Goal: Task Accomplishment & Management: Manage account settings

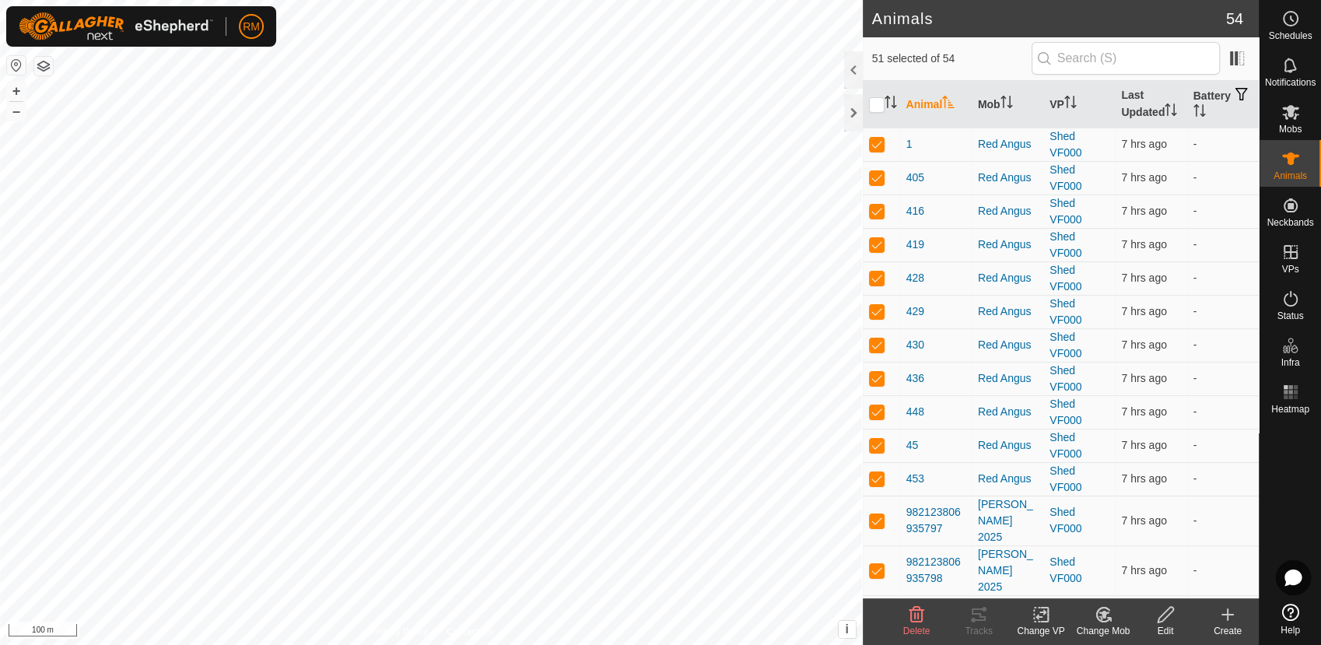
click at [880, 103] on input "checkbox" at bounding box center [877, 105] width 16 height 16
checkbox input "true"
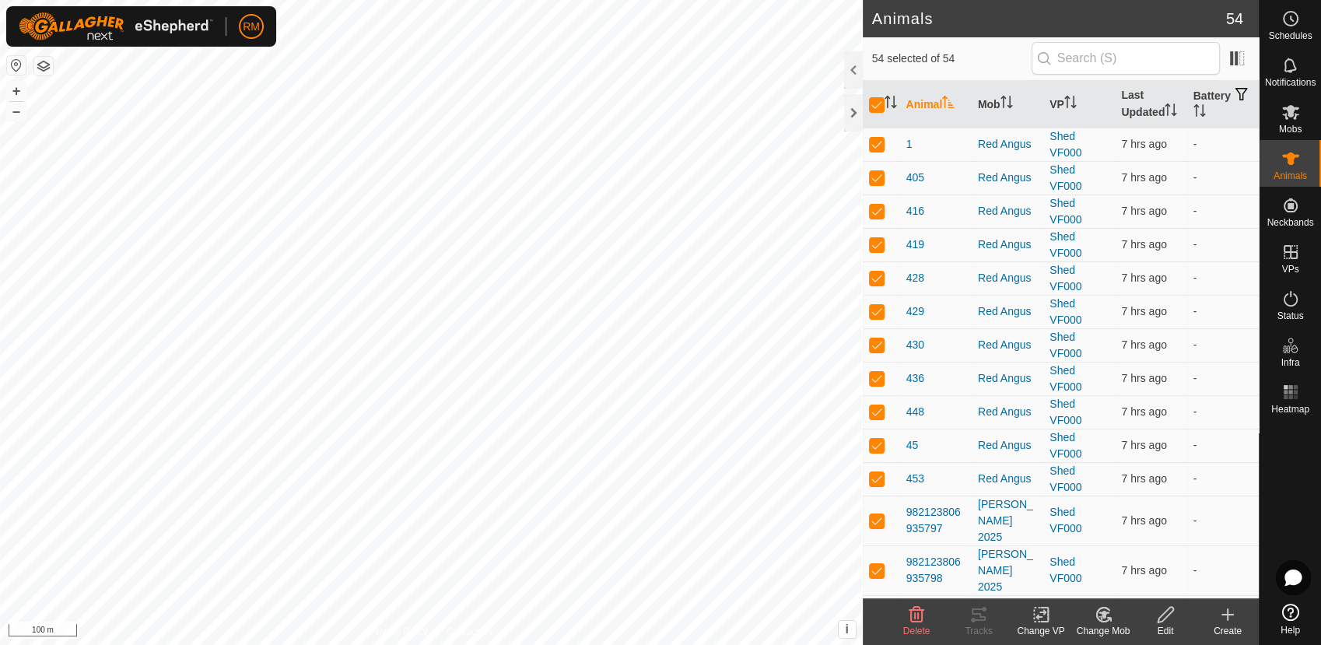
click at [880, 103] on input "checkbox" at bounding box center [877, 105] width 16 height 16
checkbox input "false"
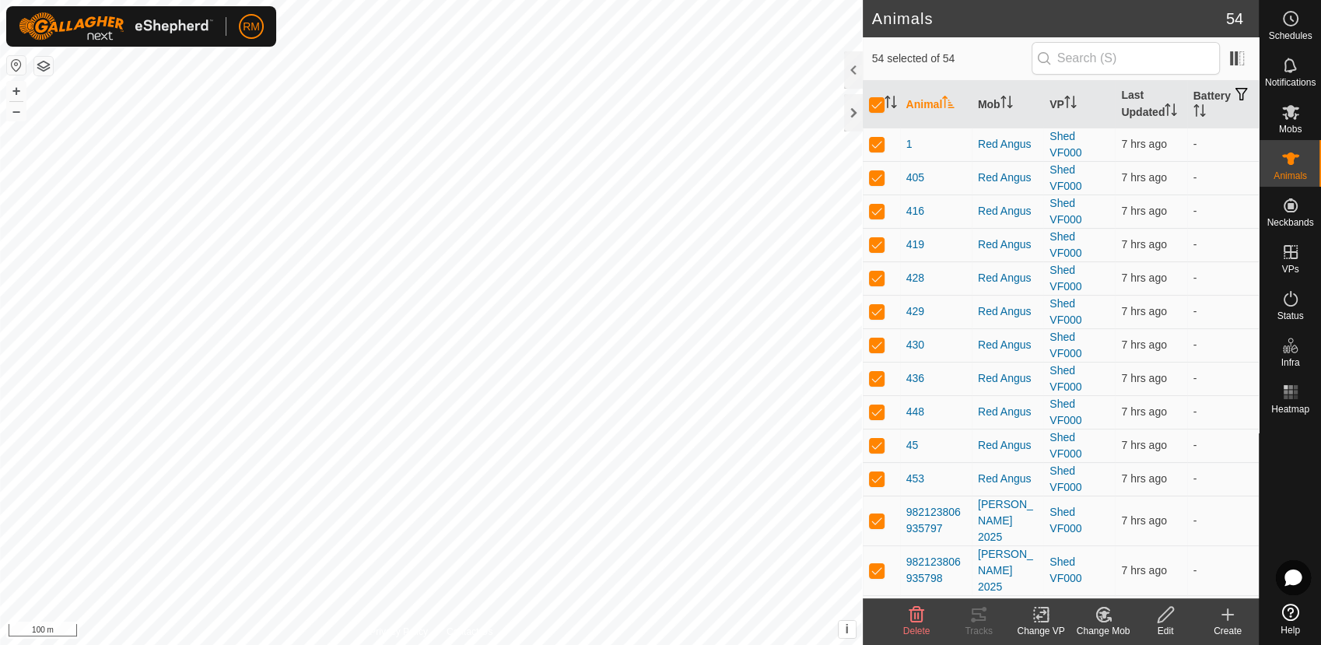
checkbox input "false"
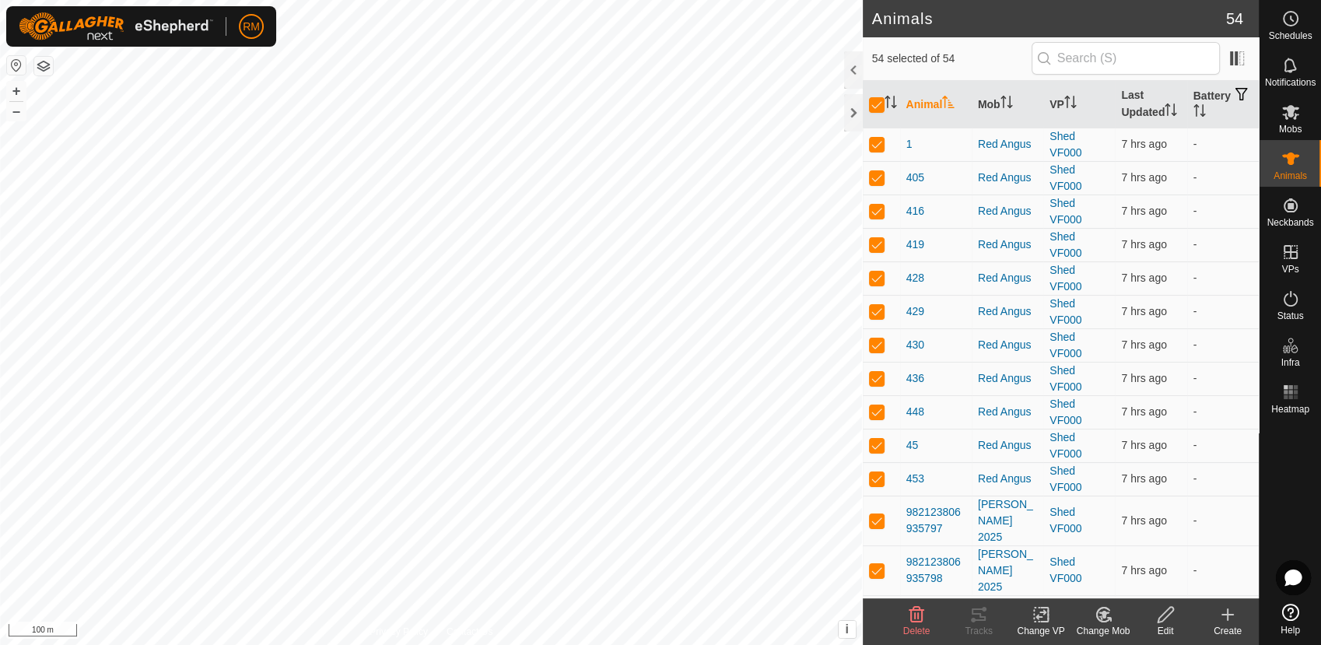
checkbox input "false"
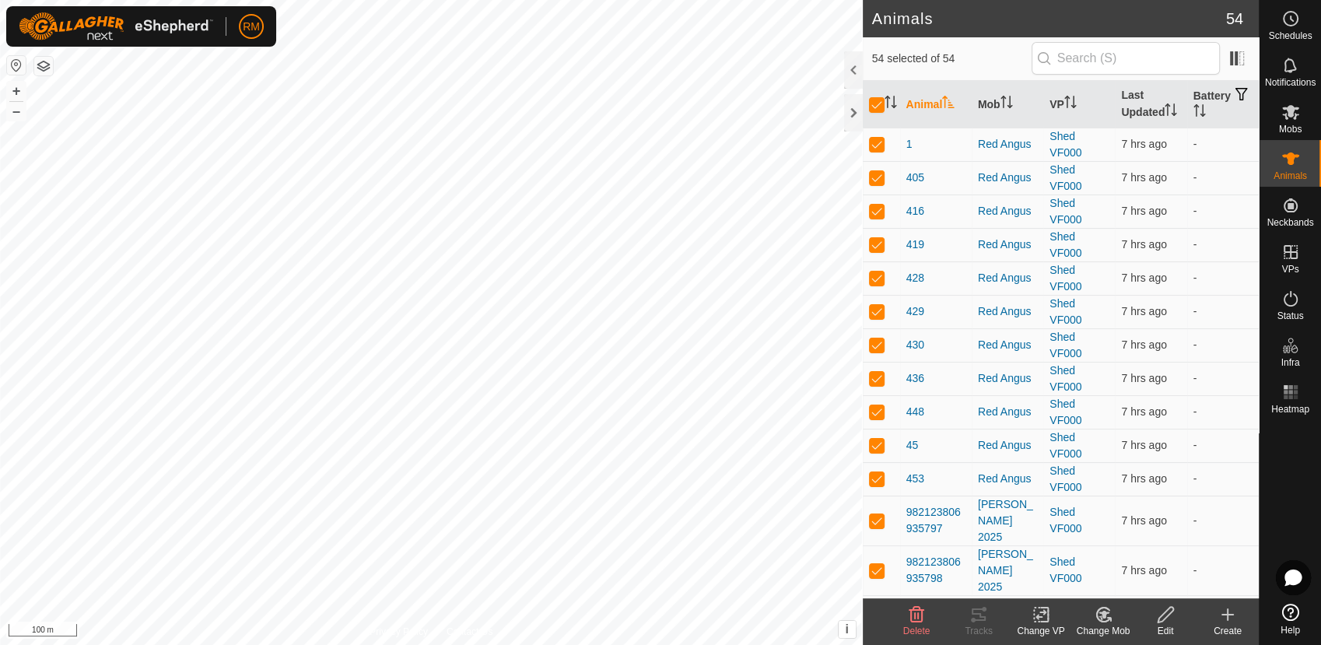
checkbox input "false"
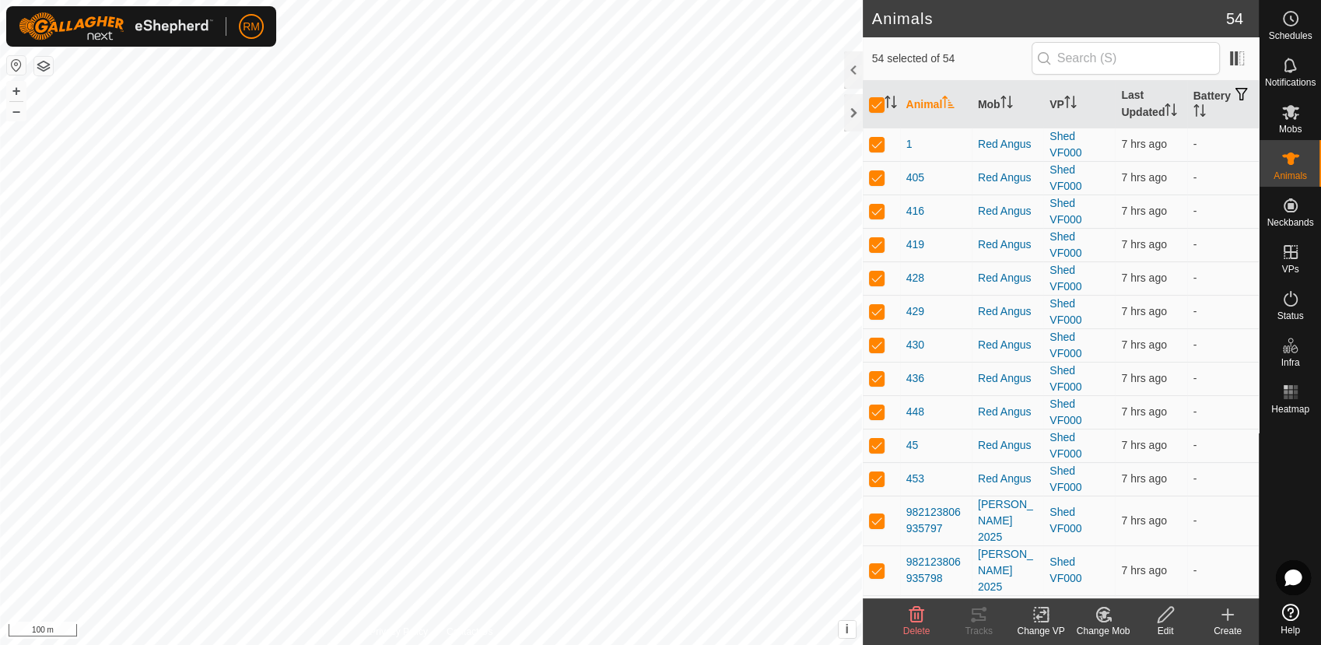
checkbox input "false"
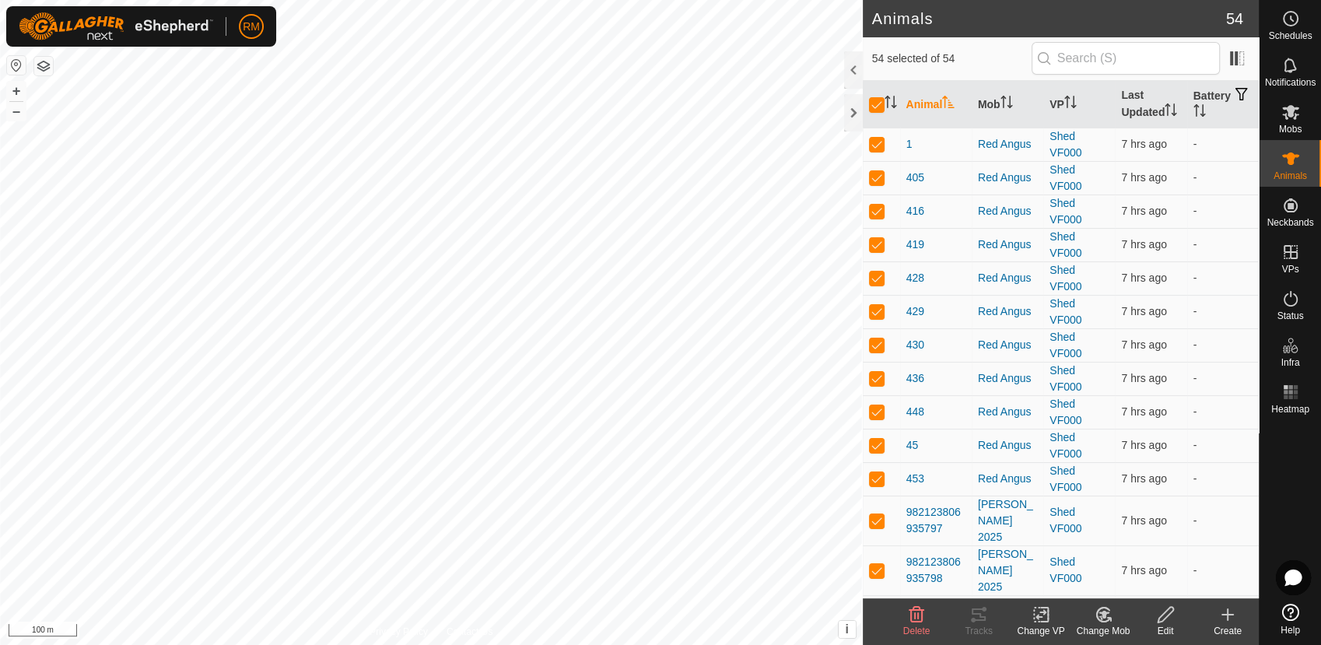
checkbox input "false"
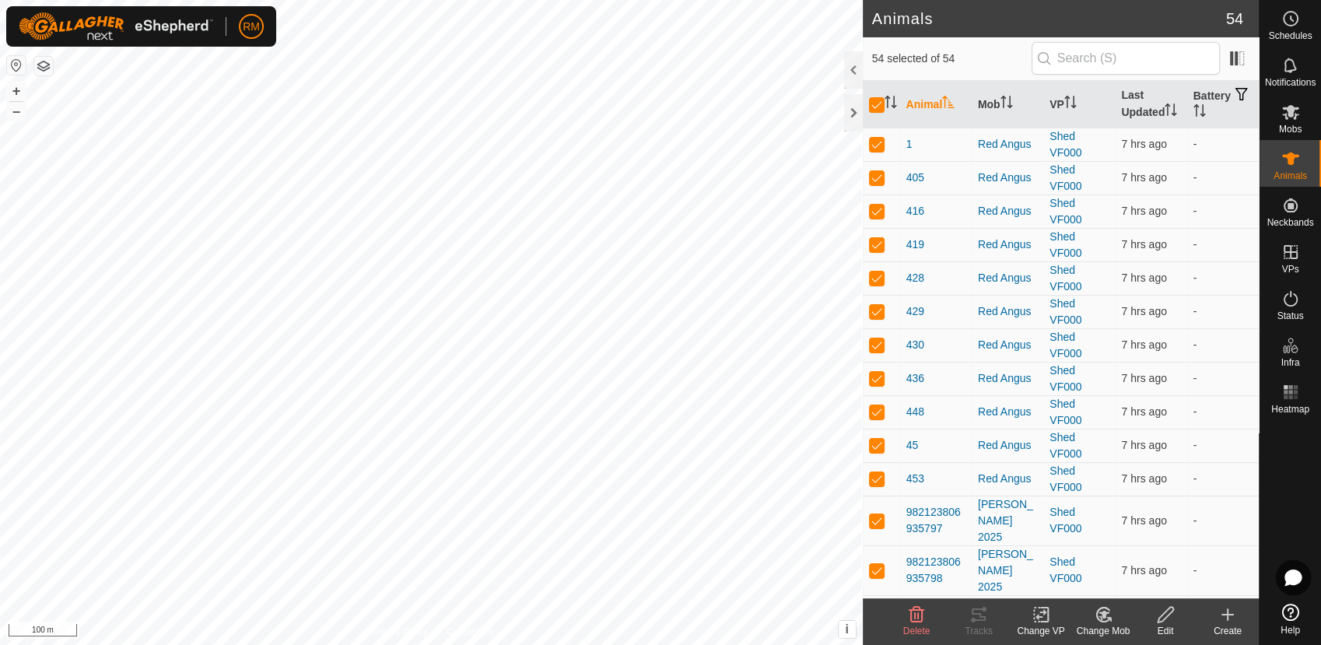
checkbox input "false"
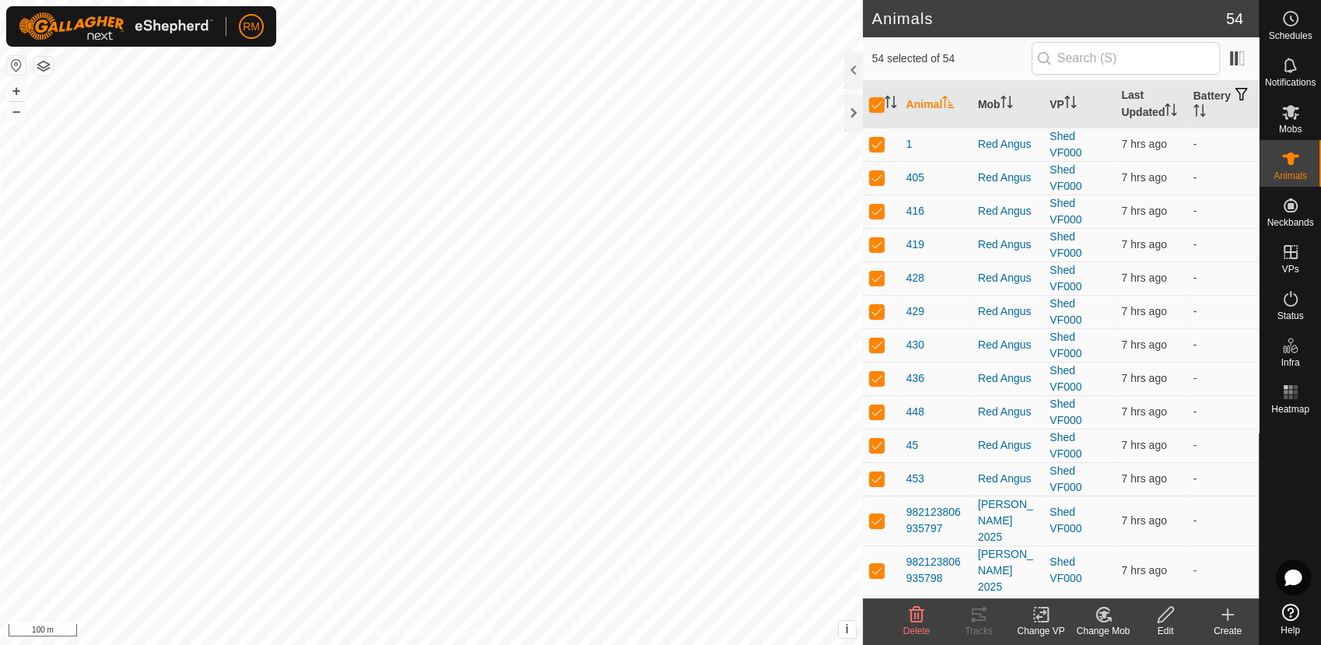
checkbox input "false"
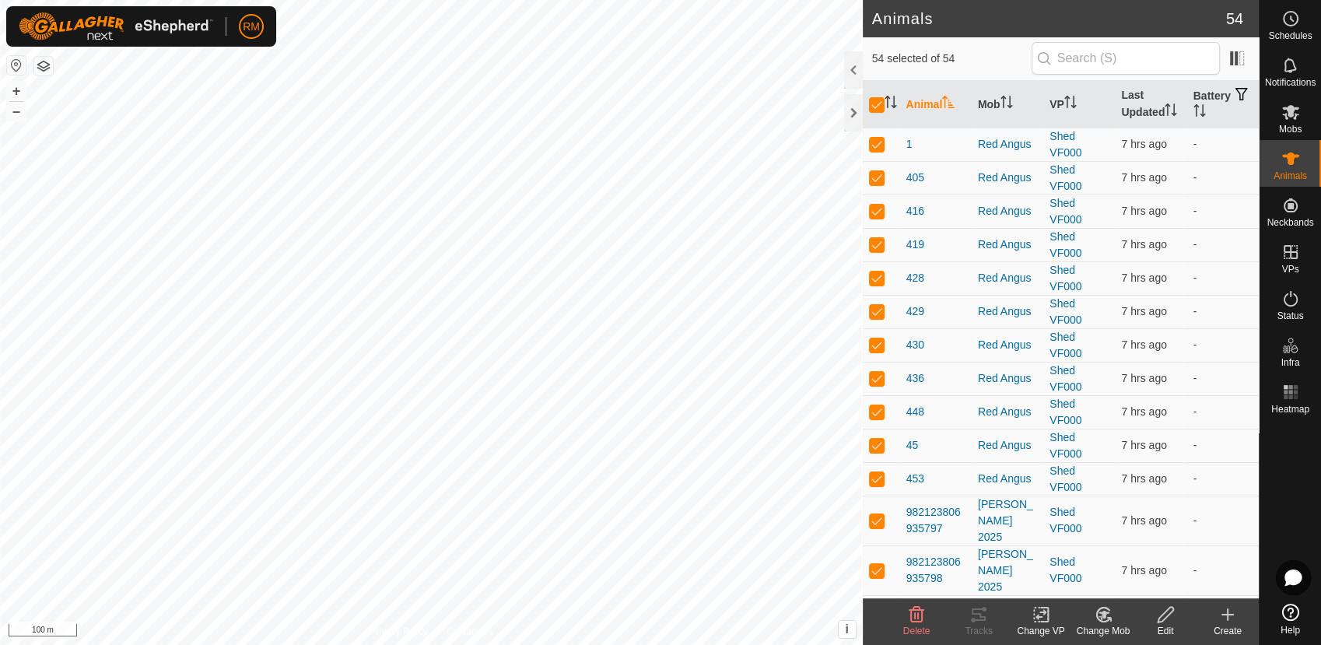
checkbox input "false"
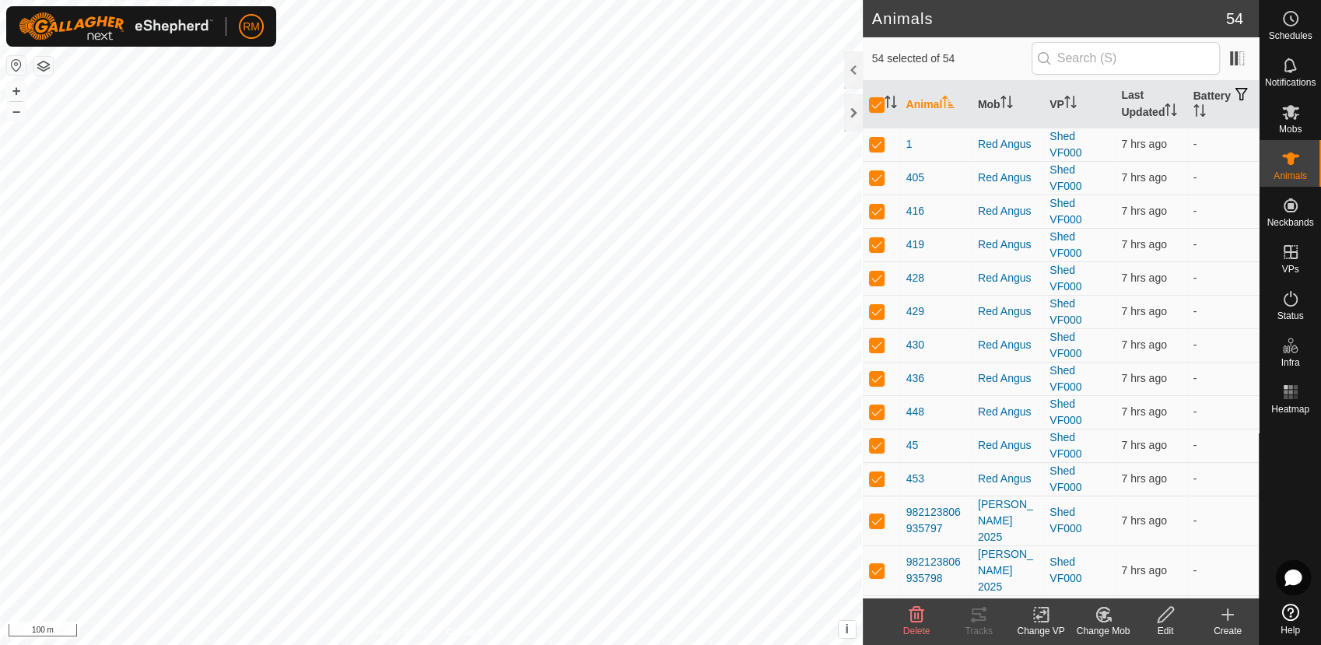
checkbox input "false"
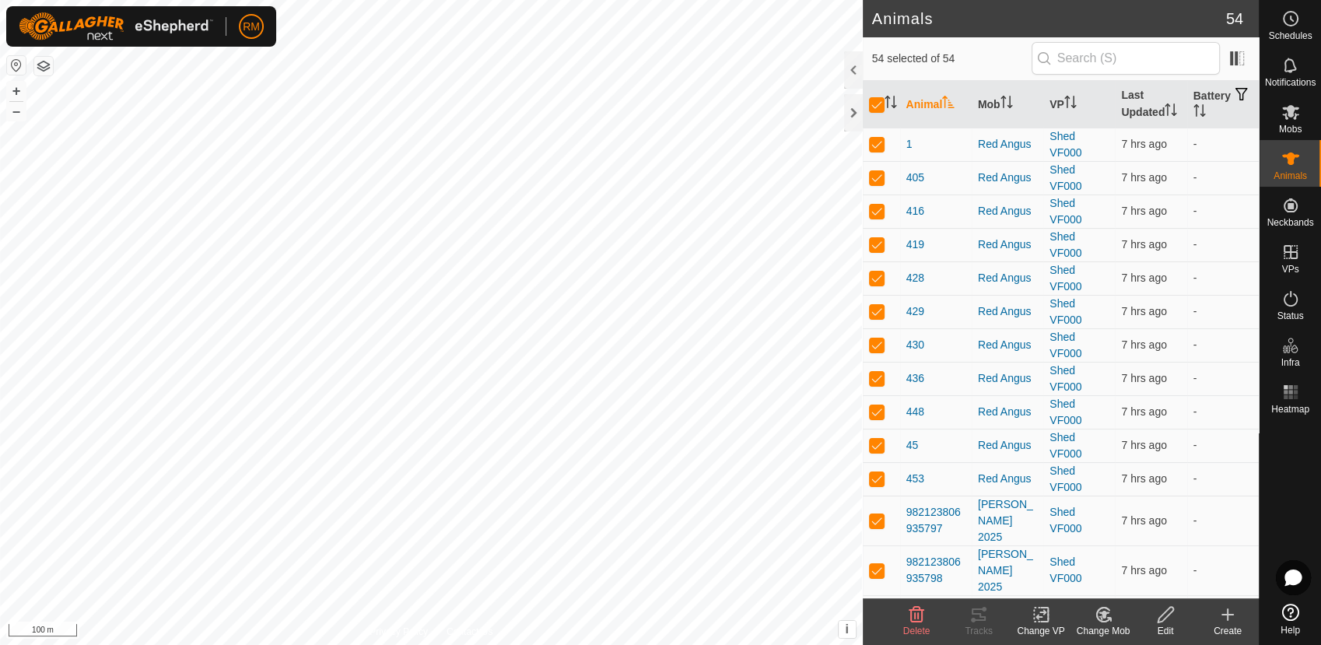
checkbox input "false"
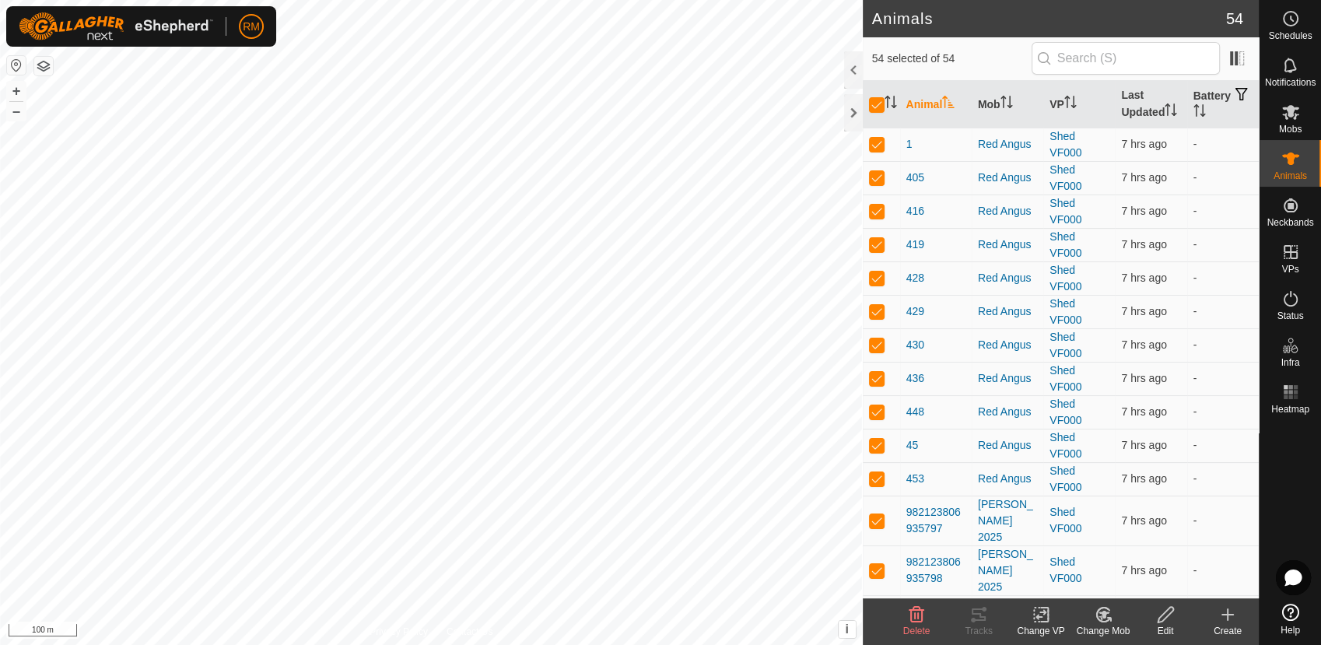
checkbox input "false"
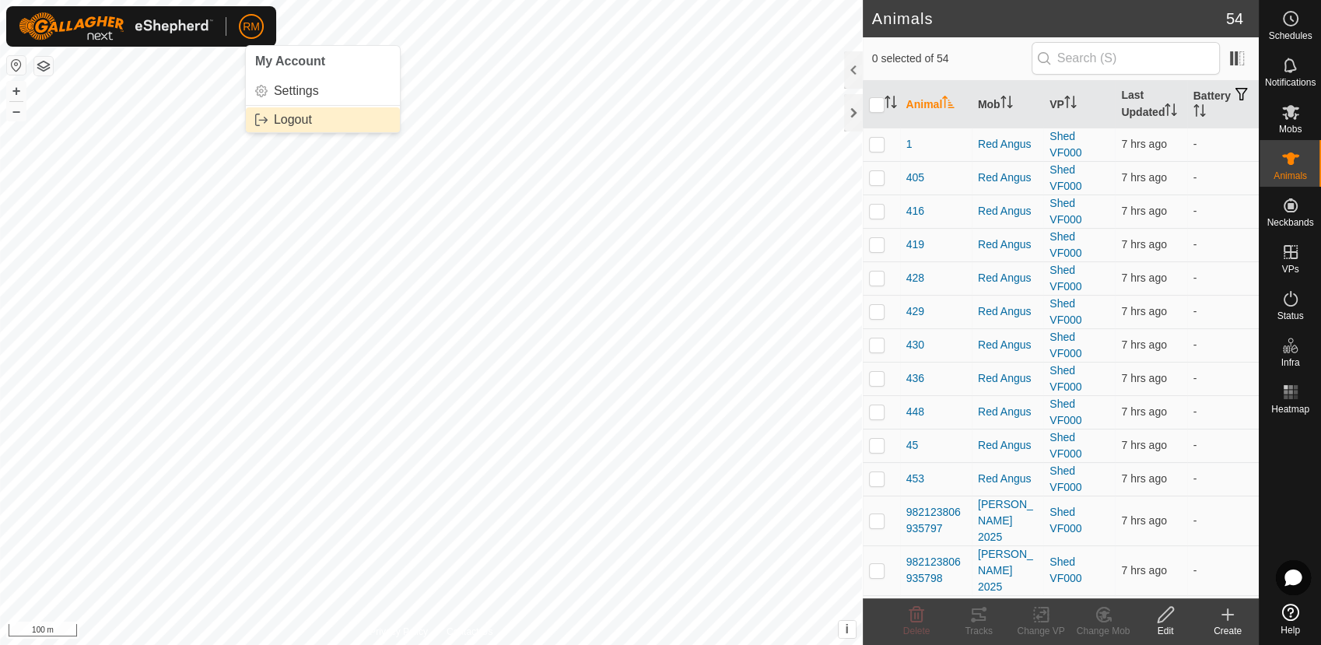
click at [275, 115] on link "Logout" at bounding box center [323, 119] width 154 height 25
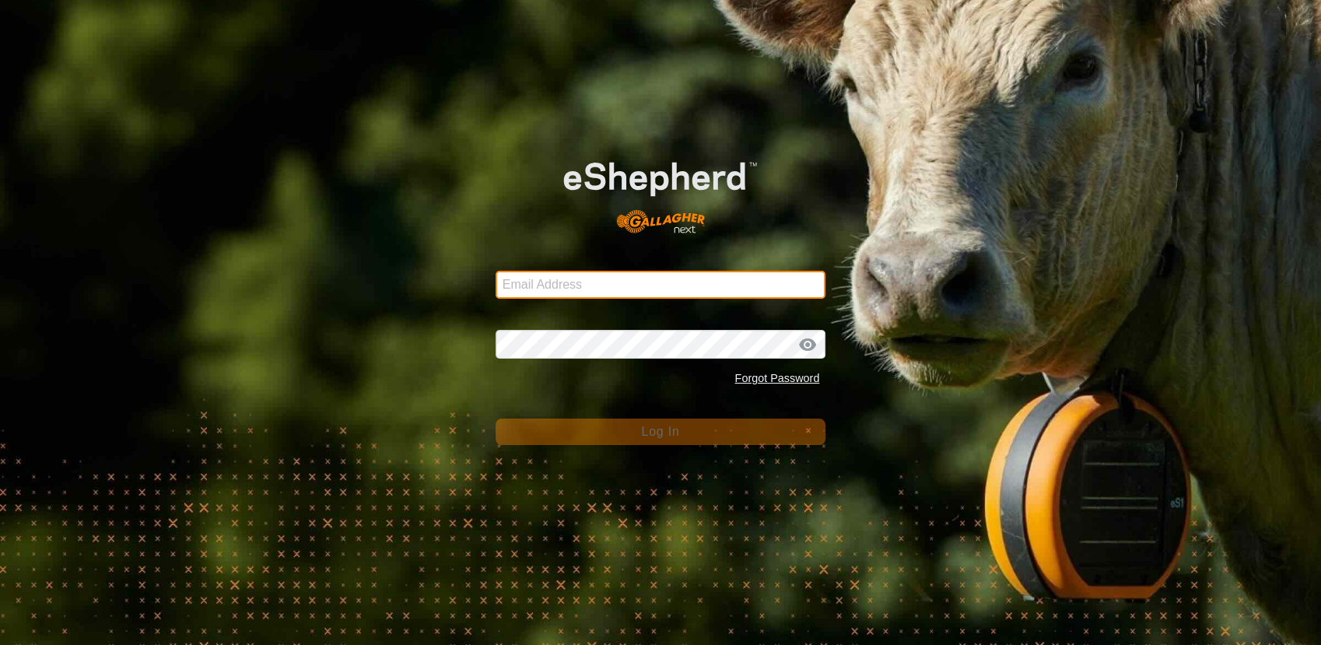
type input "[EMAIL_ADDRESS][DOMAIN_NAME]"
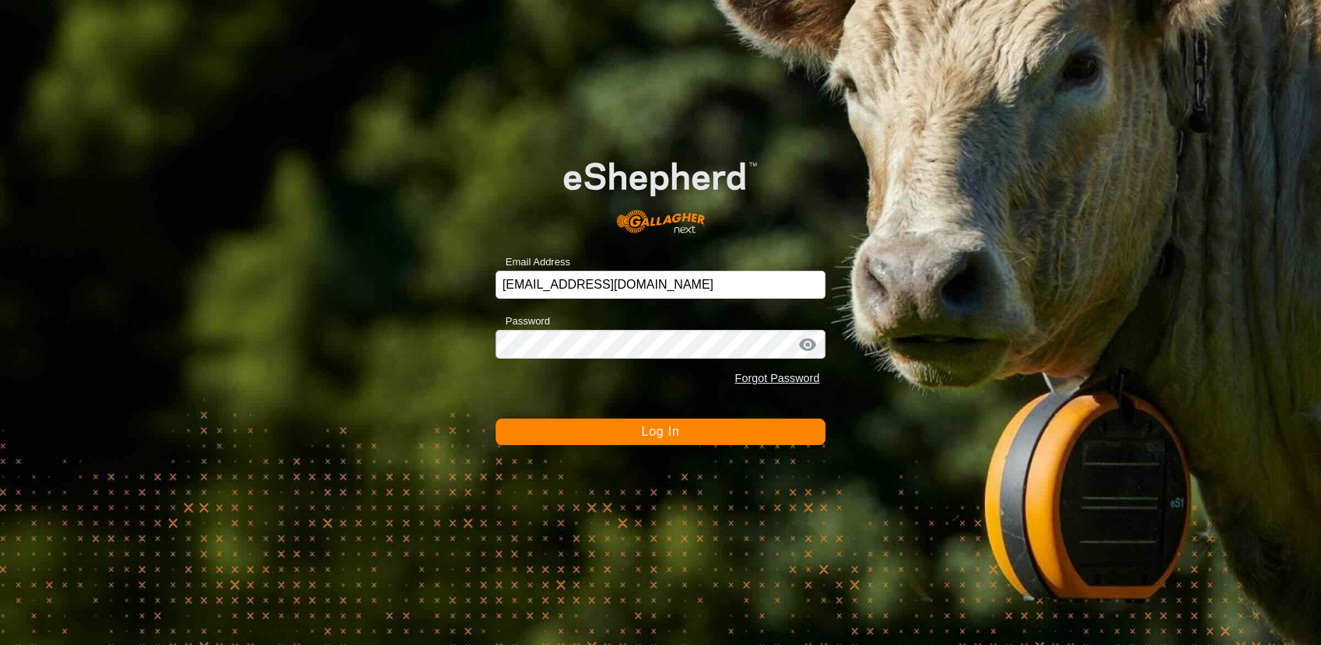
click at [622, 429] on button "Log In" at bounding box center [660, 431] width 331 height 26
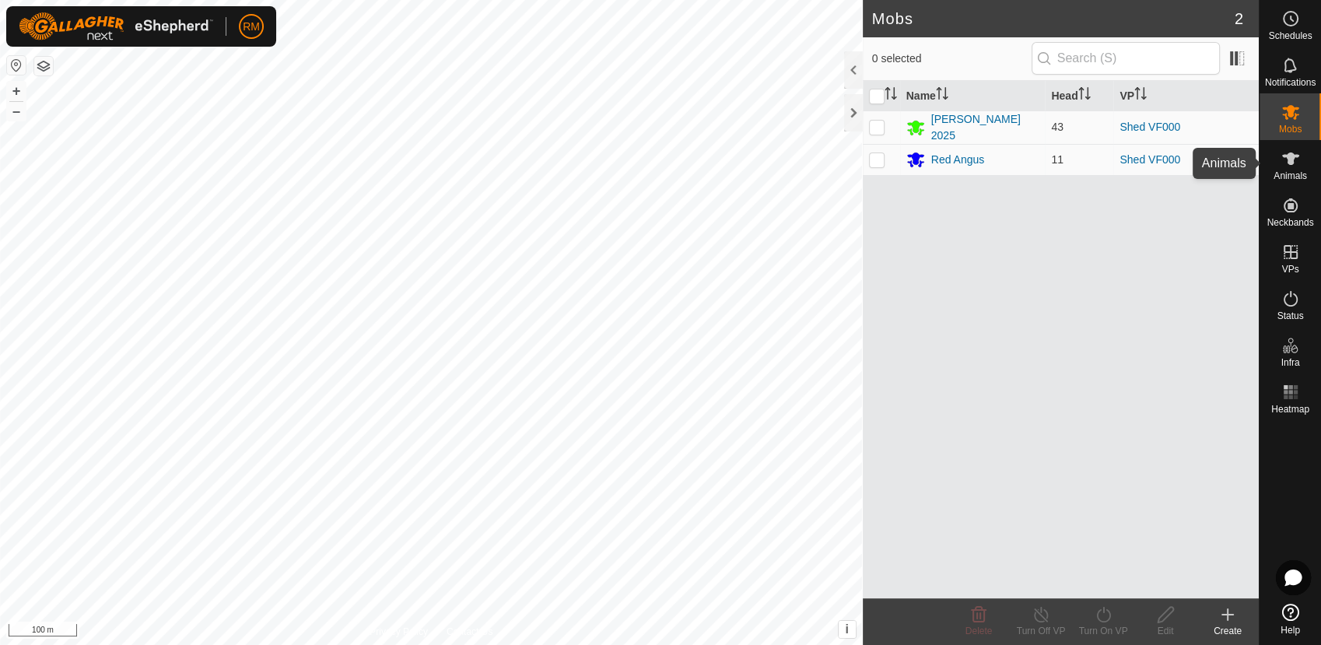
click at [1283, 160] on icon at bounding box center [1290, 158] width 19 height 19
